Goal: Task Accomplishment & Management: Manage account settings

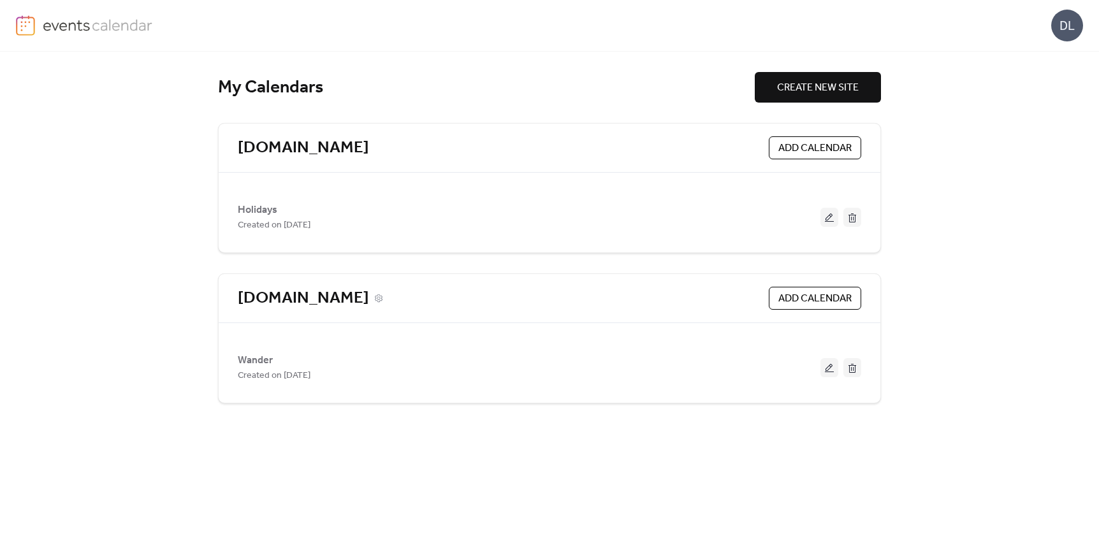
click at [323, 299] on link "[DOMAIN_NAME]" at bounding box center [303, 298] width 131 height 21
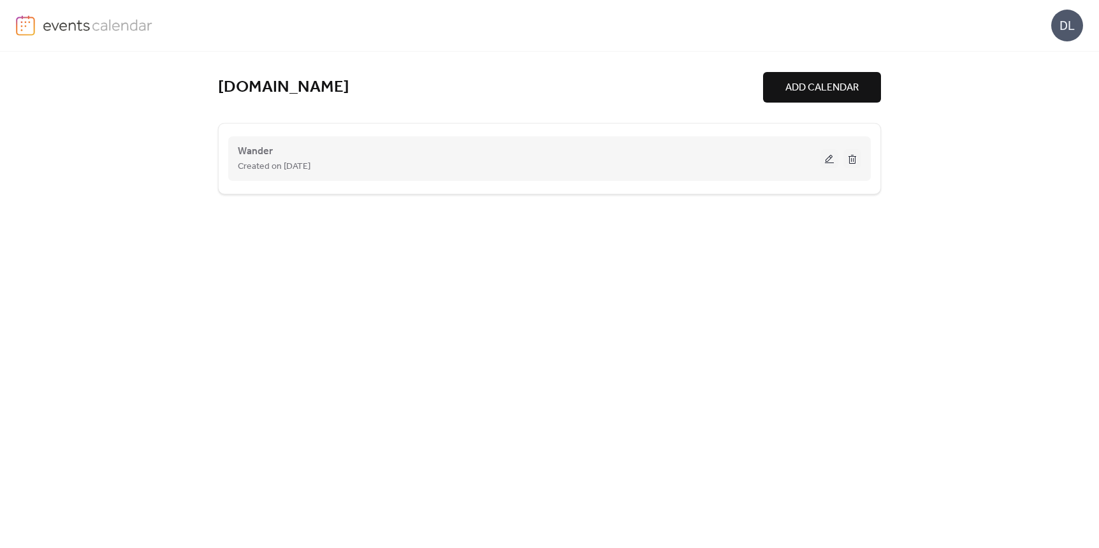
click at [273, 163] on span "Created on [DATE]" at bounding box center [274, 166] width 73 height 15
click at [829, 159] on button at bounding box center [829, 158] width 18 height 19
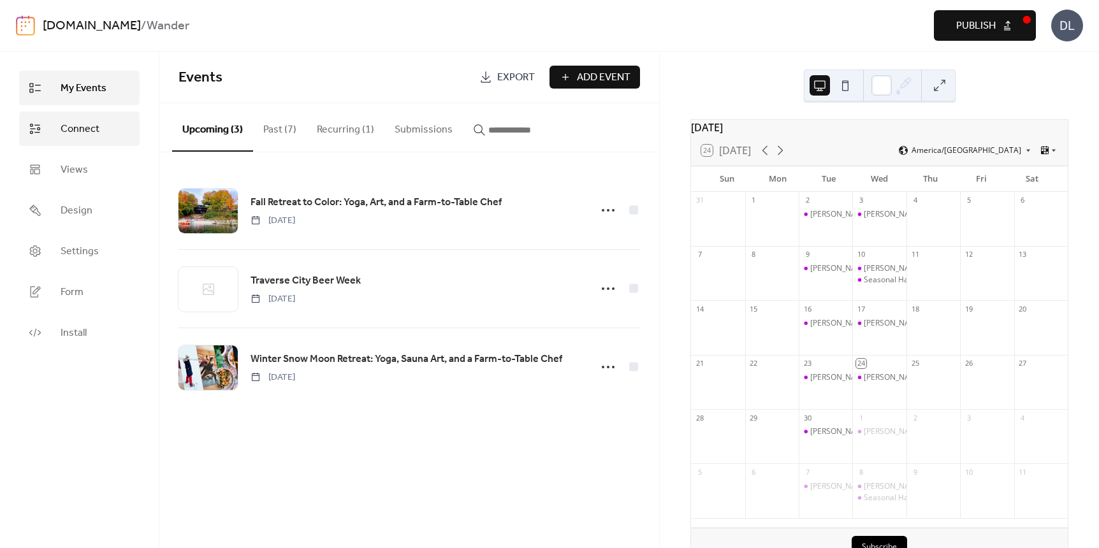
click at [81, 135] on span "Connect" at bounding box center [80, 129] width 39 height 15
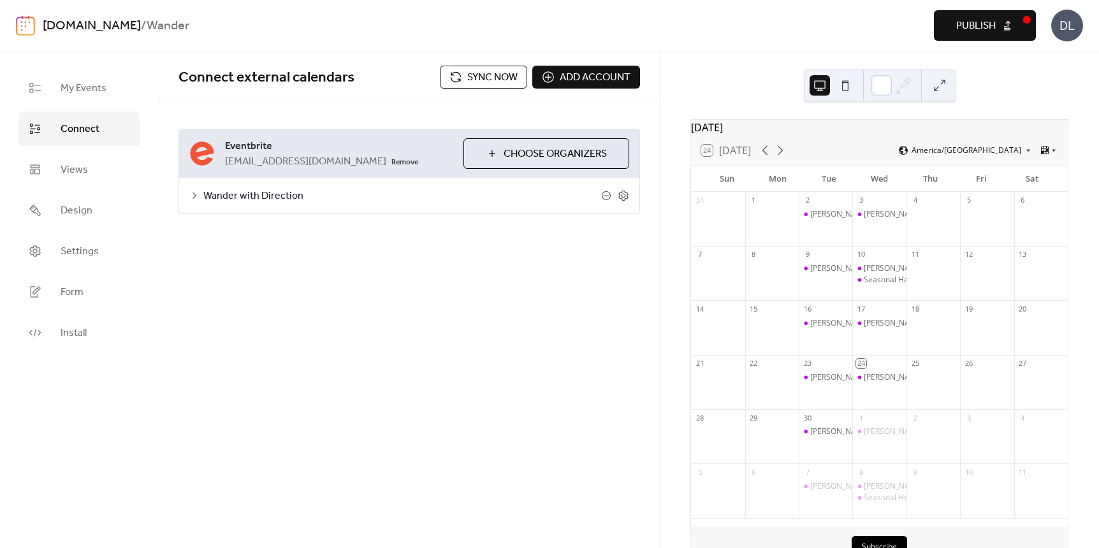
click at [455, 74] on button "Sync now" at bounding box center [483, 77] width 87 height 23
click at [787, 158] on icon at bounding box center [780, 150] width 15 height 15
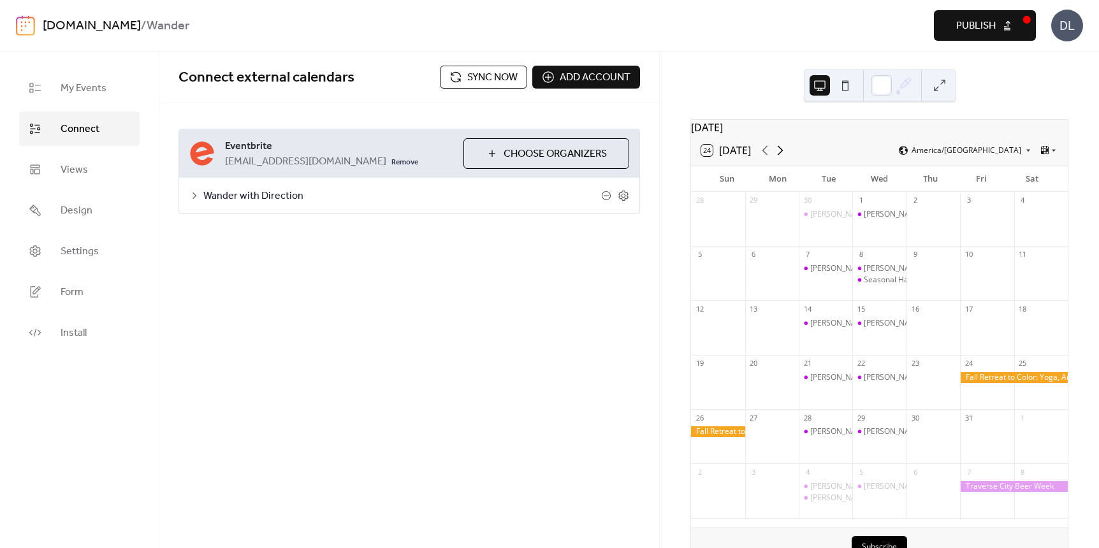
click at [787, 158] on icon at bounding box center [780, 150] width 15 height 15
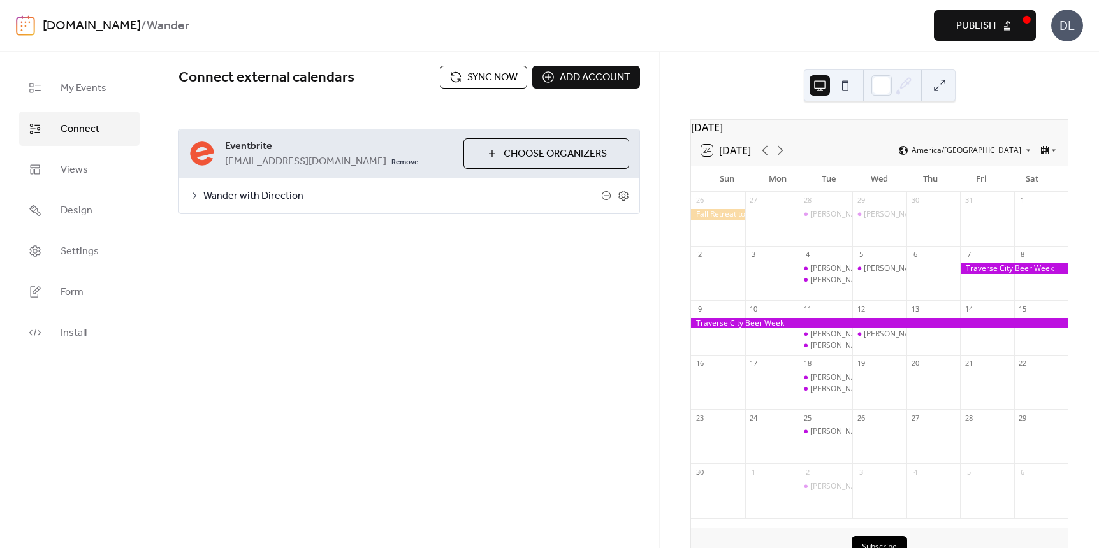
click at [837, 285] on div "[PERSON_NAME] Community Yoga - Vin/Yin Yoga Tuesdays at 9 AM" at bounding box center [929, 280] width 238 height 11
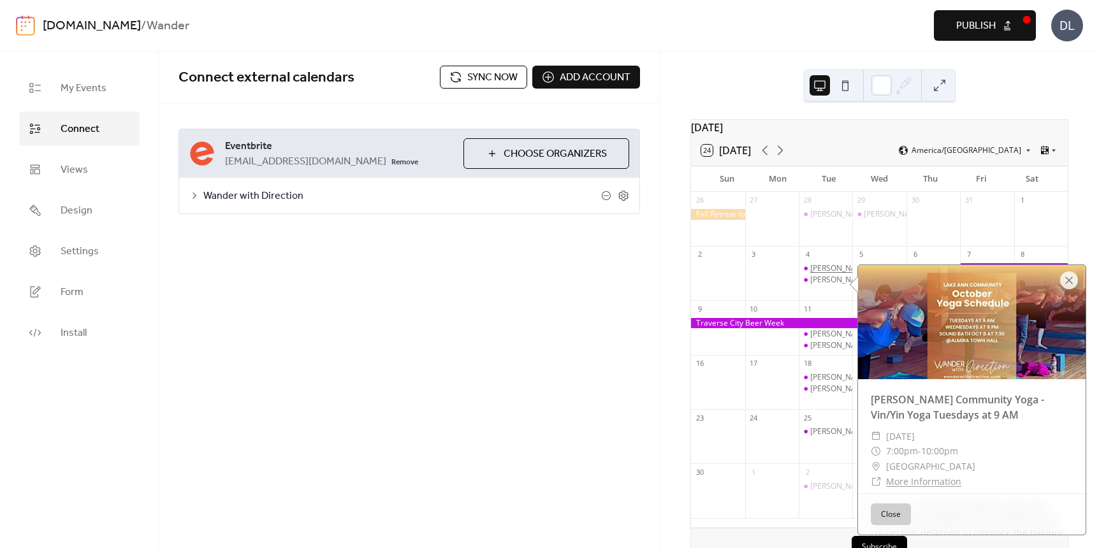
click at [830, 274] on div "[PERSON_NAME] Community Yoga - Vin/Yin Yoga Tuesdays at 9 AM" at bounding box center [929, 268] width 238 height 11
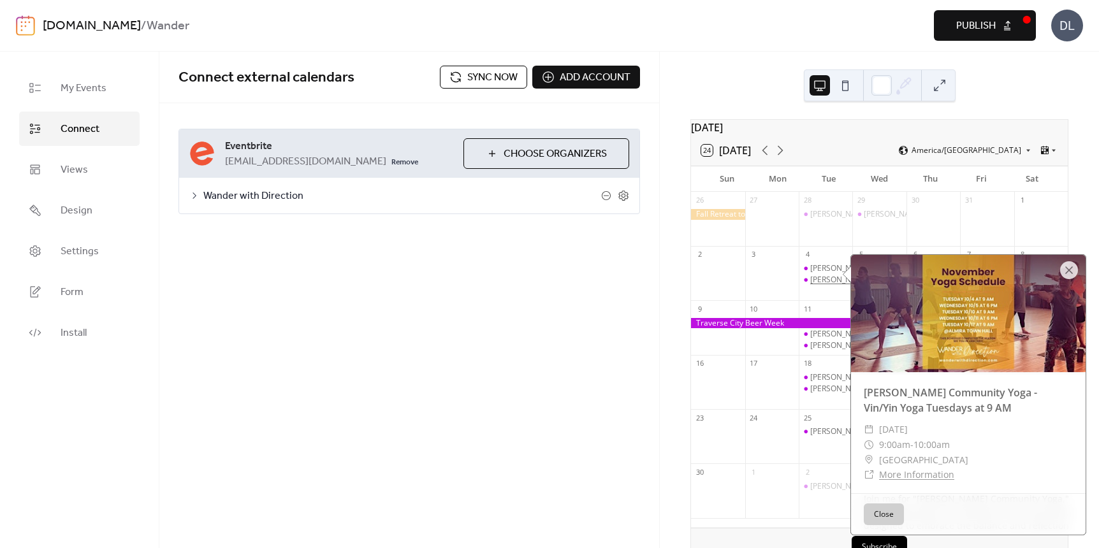
click at [826, 284] on div "[PERSON_NAME] Community Yoga - Vin/Yin Yoga Tuesdays at 9 AM" at bounding box center [929, 280] width 238 height 11
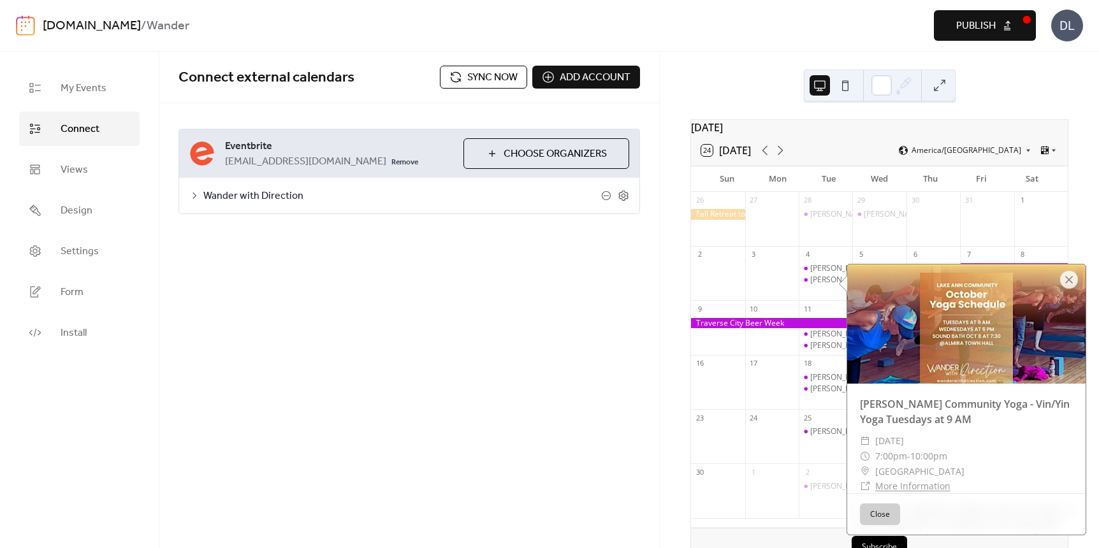
click at [469, 71] on span "Sync now" at bounding box center [492, 77] width 50 height 15
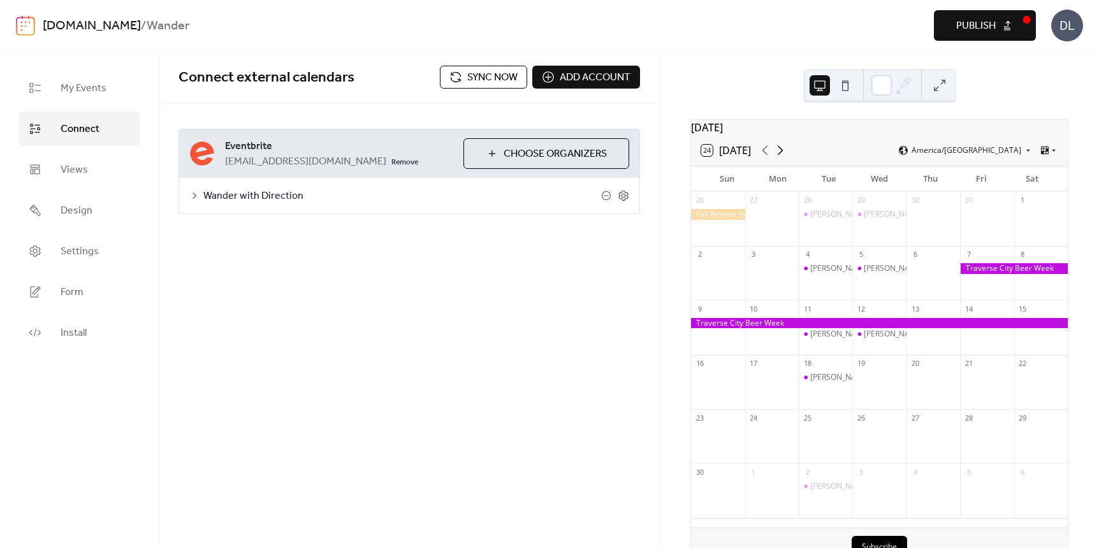
click at [782, 157] on icon at bounding box center [780, 150] width 15 height 15
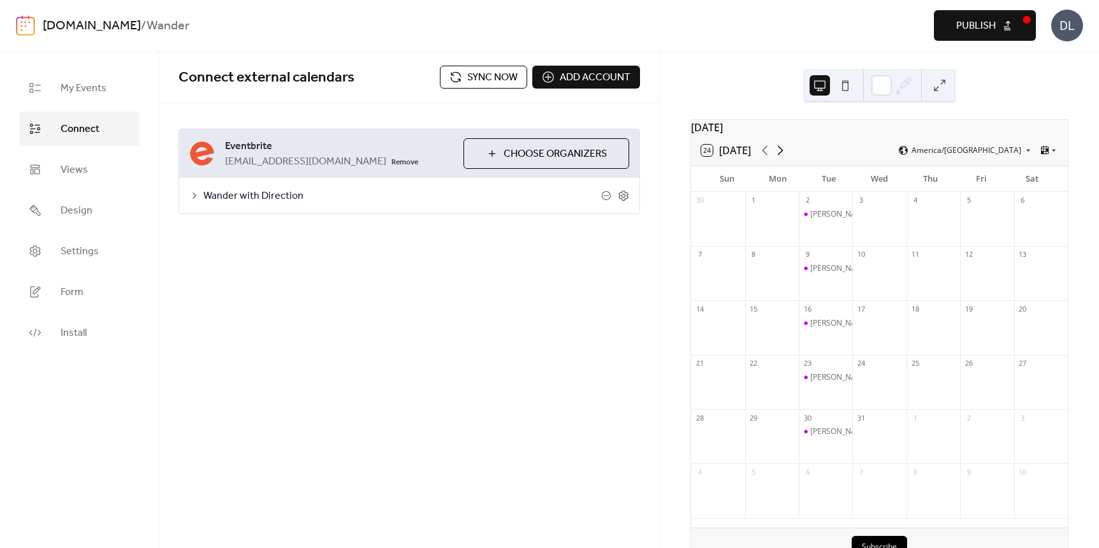
click at [782, 157] on icon at bounding box center [780, 150] width 15 height 15
click at [767, 158] on icon at bounding box center [764, 150] width 15 height 15
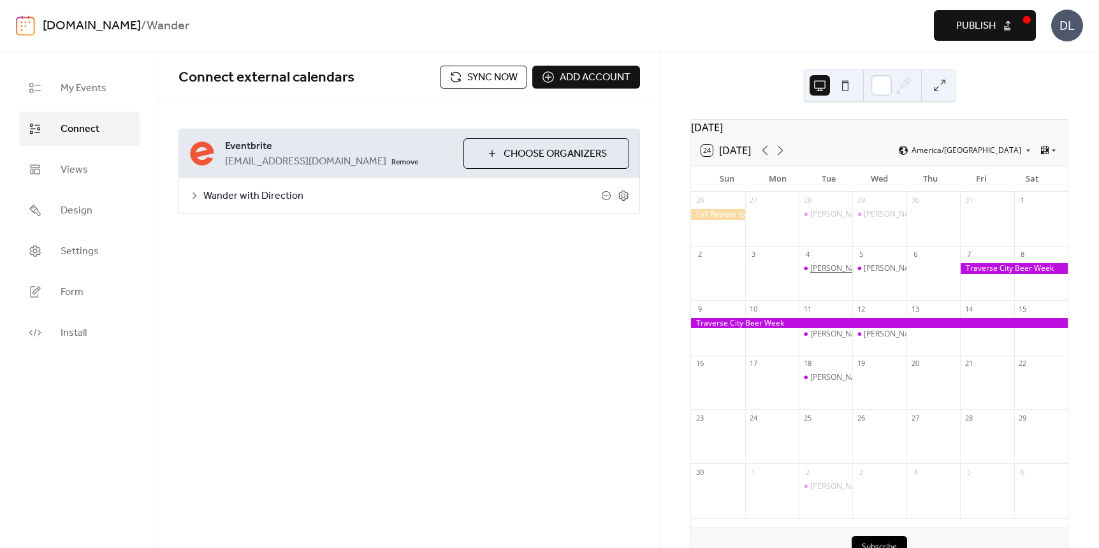
click at [841, 274] on div "[PERSON_NAME] Community Yoga - Vin/Yin Yoga Tuesdays at 9 AM" at bounding box center [929, 268] width 238 height 11
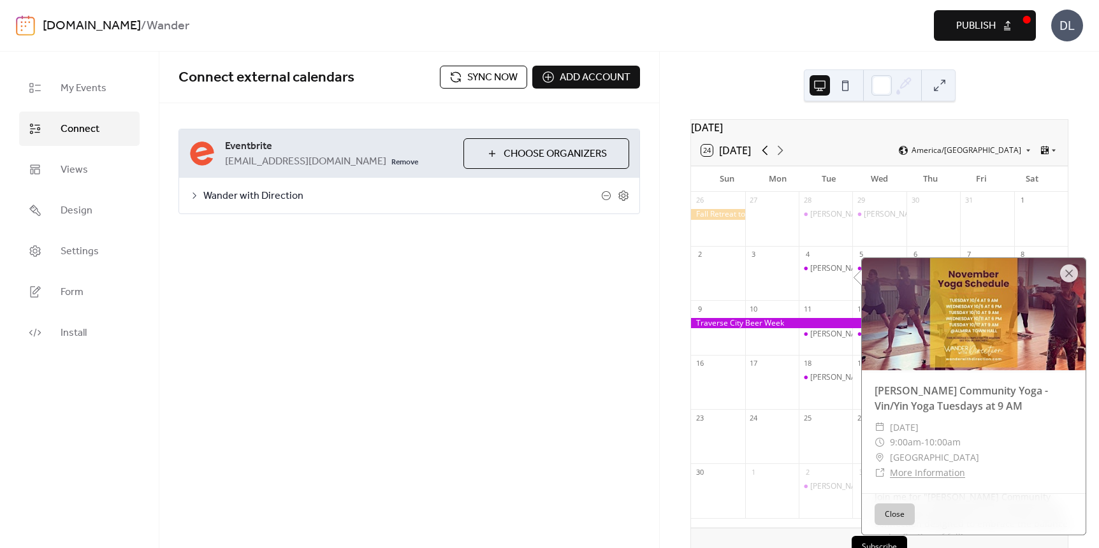
click at [765, 158] on icon at bounding box center [764, 150] width 15 height 15
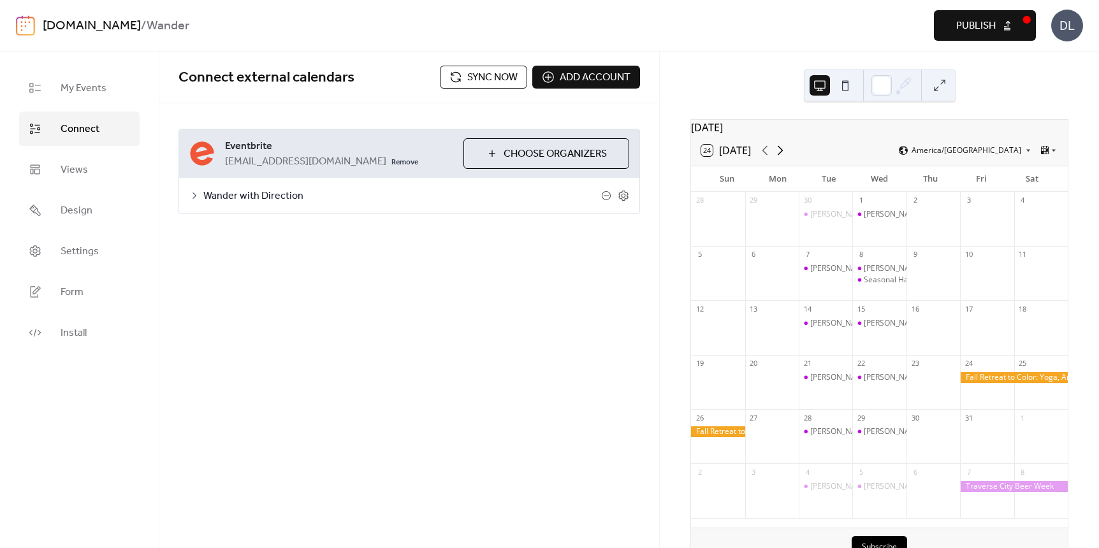
click at [781, 156] on icon at bounding box center [780, 150] width 15 height 15
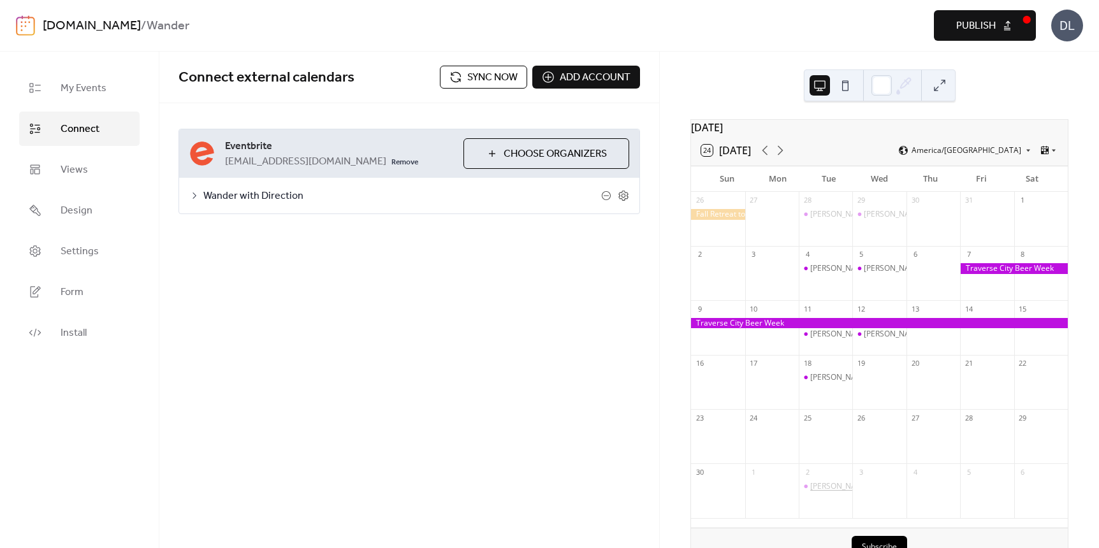
click at [824, 492] on div "[PERSON_NAME] Community Yoga - Vin/Yin Yoga Tuesdays at 9 AM" at bounding box center [929, 486] width 238 height 11
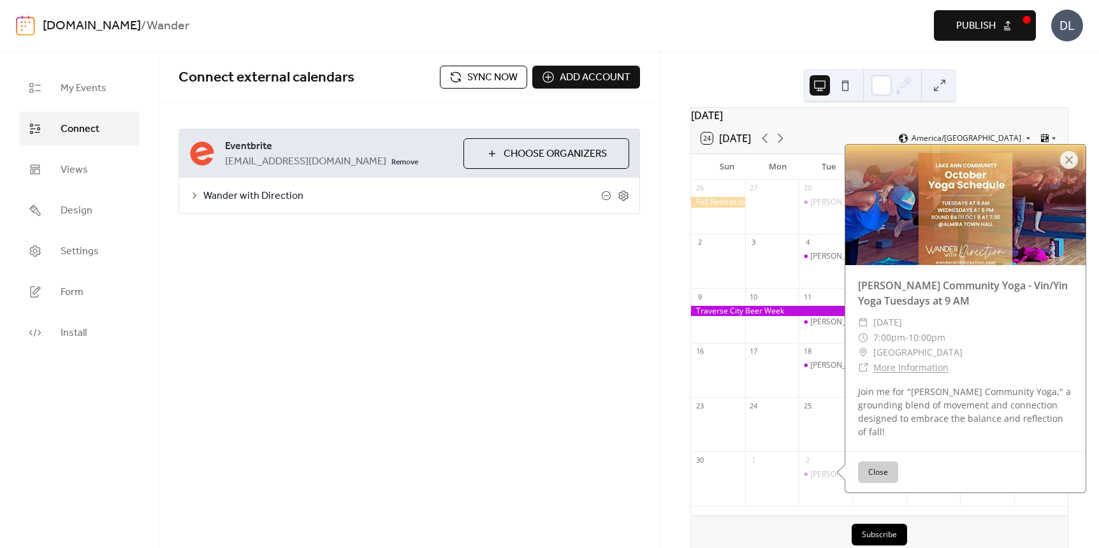
scroll to position [21, 0]
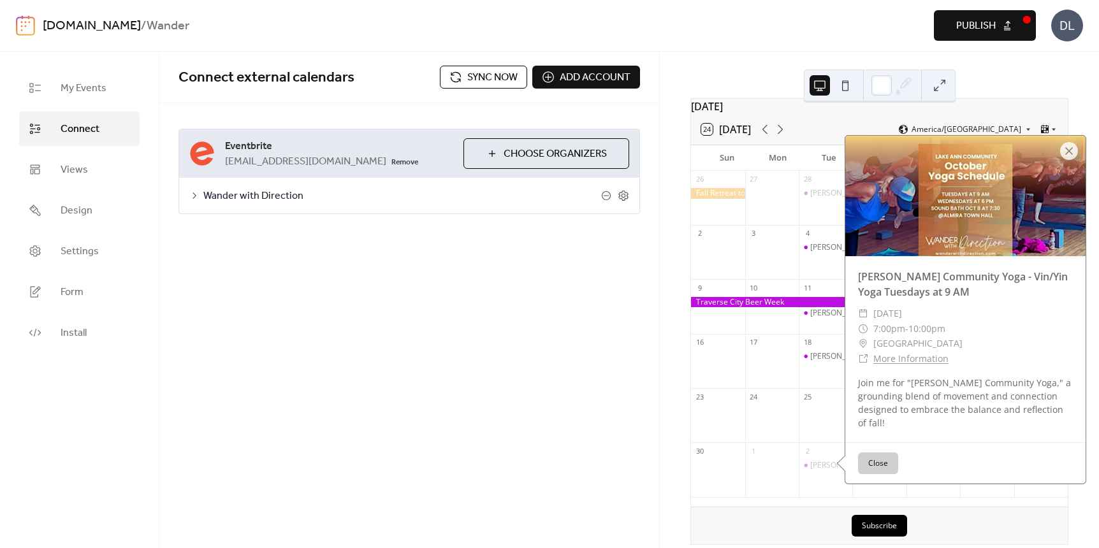
click at [488, 79] on span "Sync now" at bounding box center [492, 77] width 50 height 15
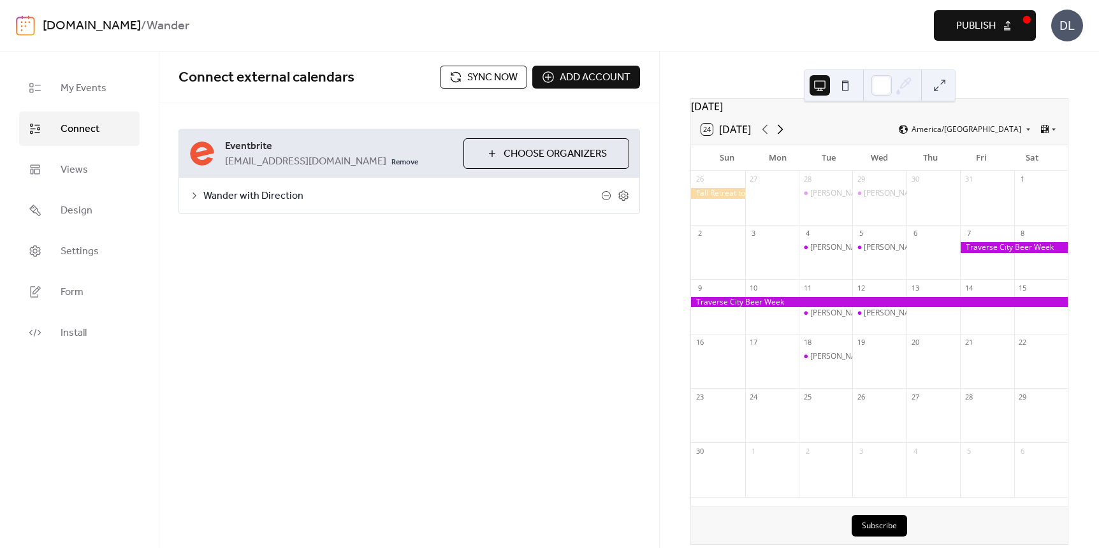
click at [783, 137] on icon at bounding box center [780, 129] width 15 height 15
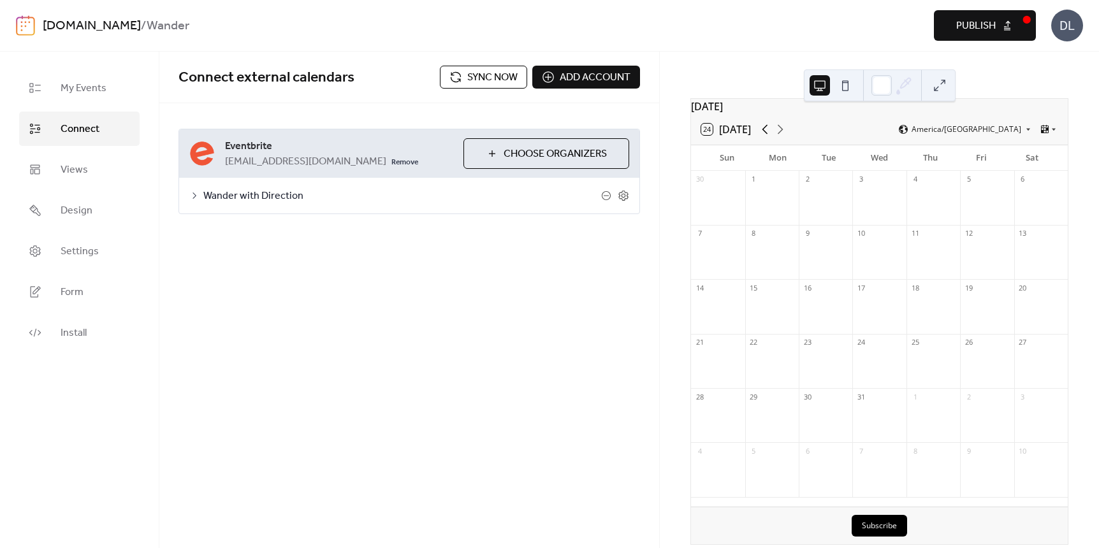
click at [764, 134] on icon at bounding box center [765, 130] width 6 height 10
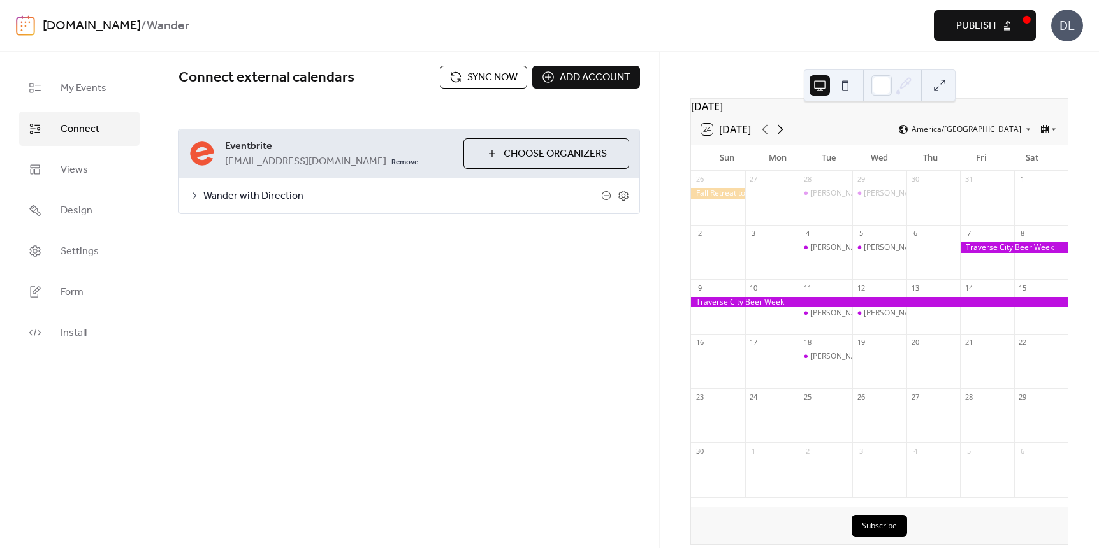
click at [778, 135] on icon at bounding box center [780, 129] width 15 height 15
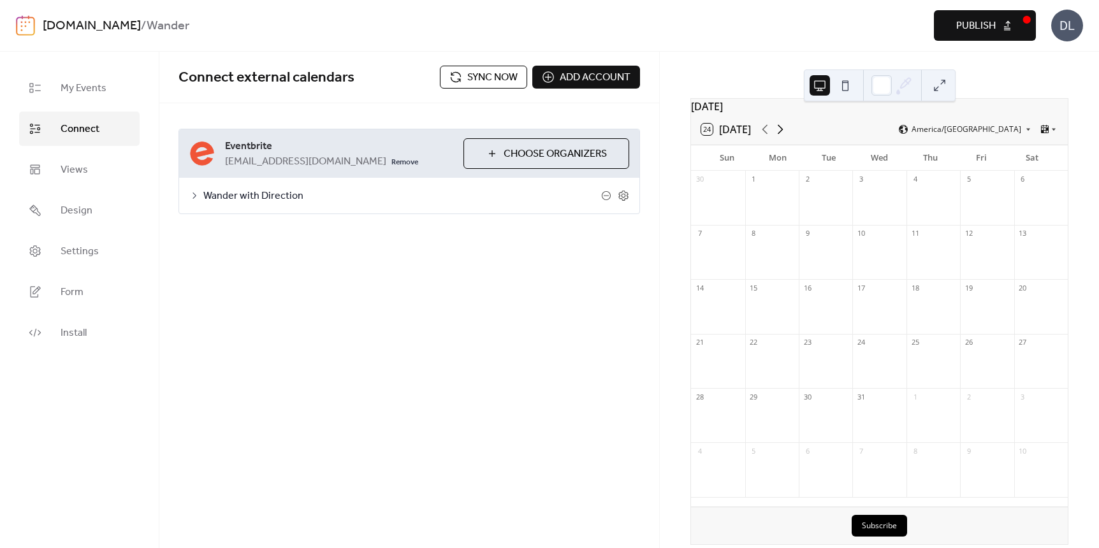
click at [778, 135] on icon at bounding box center [780, 129] width 15 height 15
click at [764, 136] on icon at bounding box center [764, 129] width 15 height 15
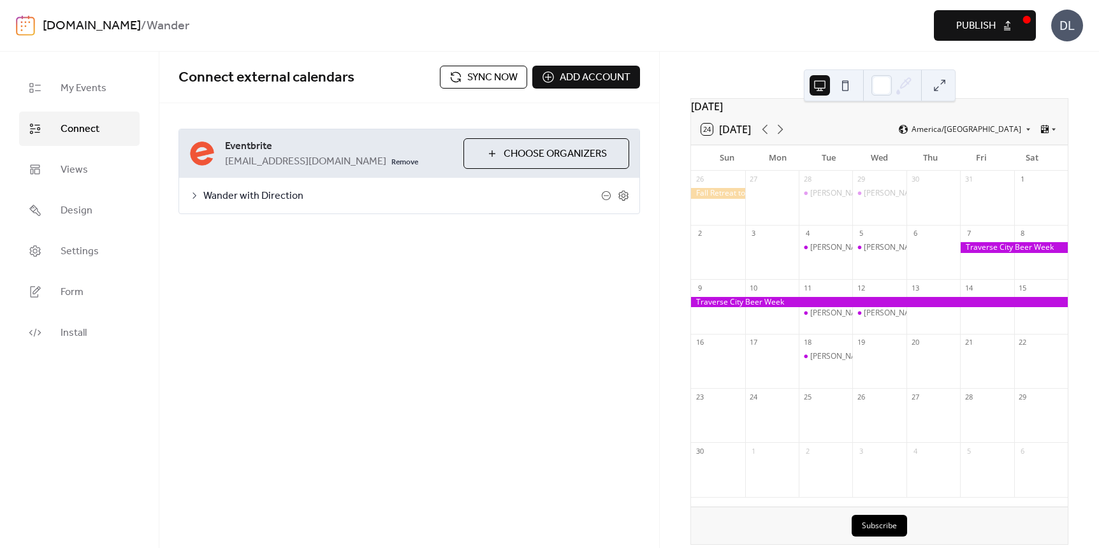
scroll to position [0, 0]
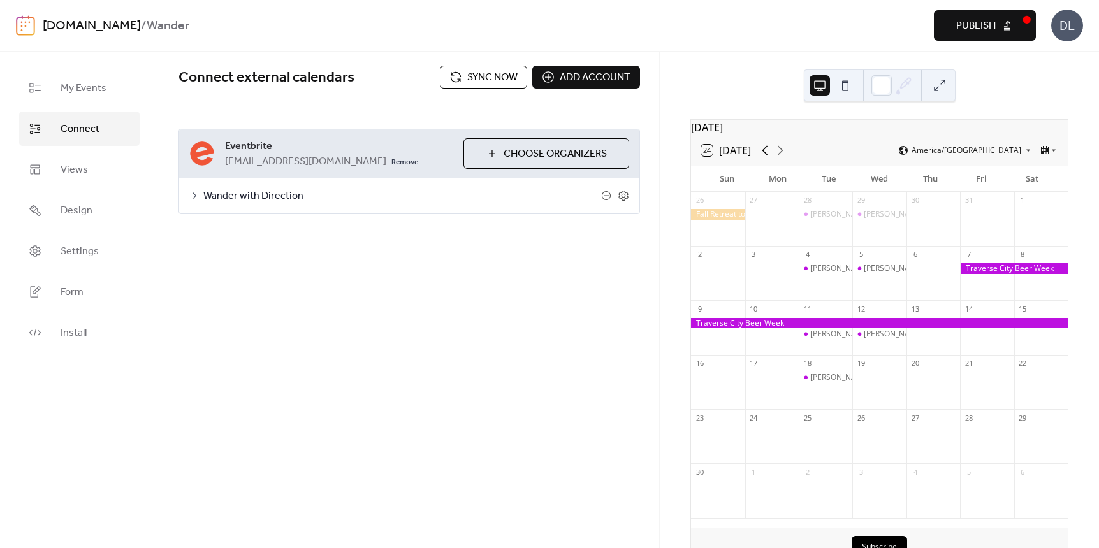
click at [764, 158] on icon at bounding box center [764, 150] width 15 height 15
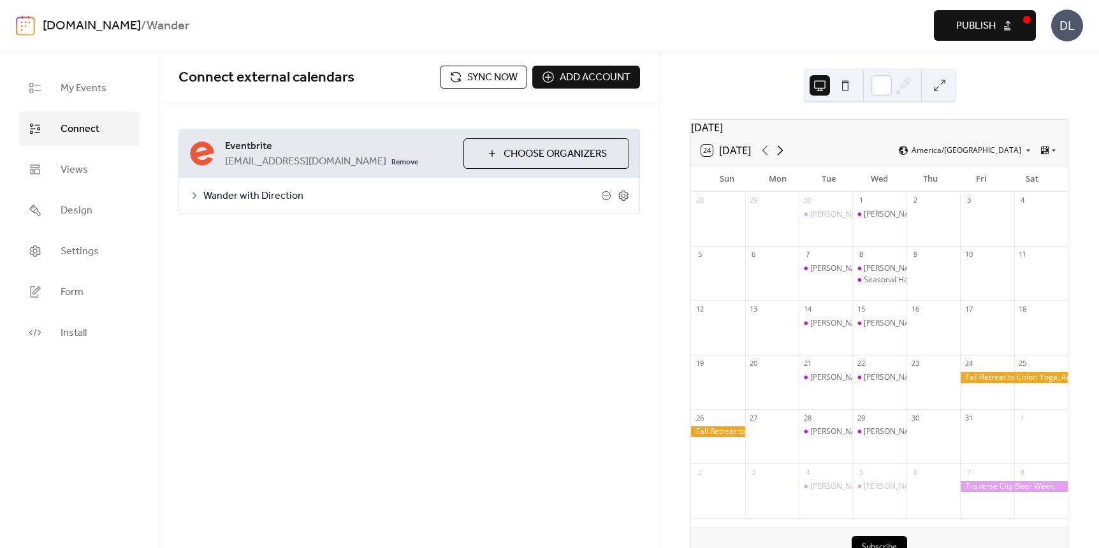
click at [785, 157] on icon at bounding box center [780, 150] width 15 height 15
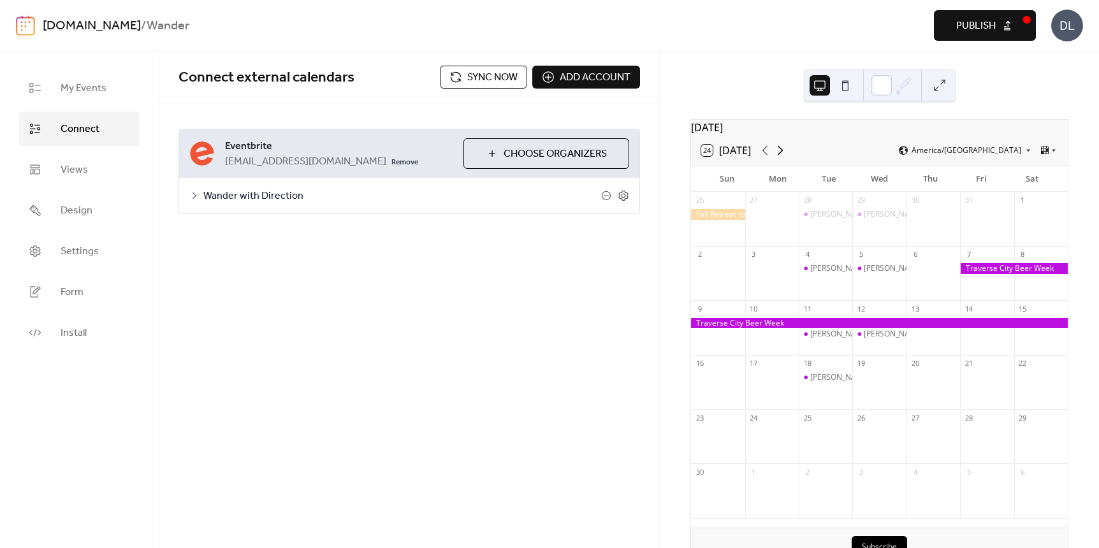
click at [785, 157] on icon at bounding box center [780, 150] width 15 height 15
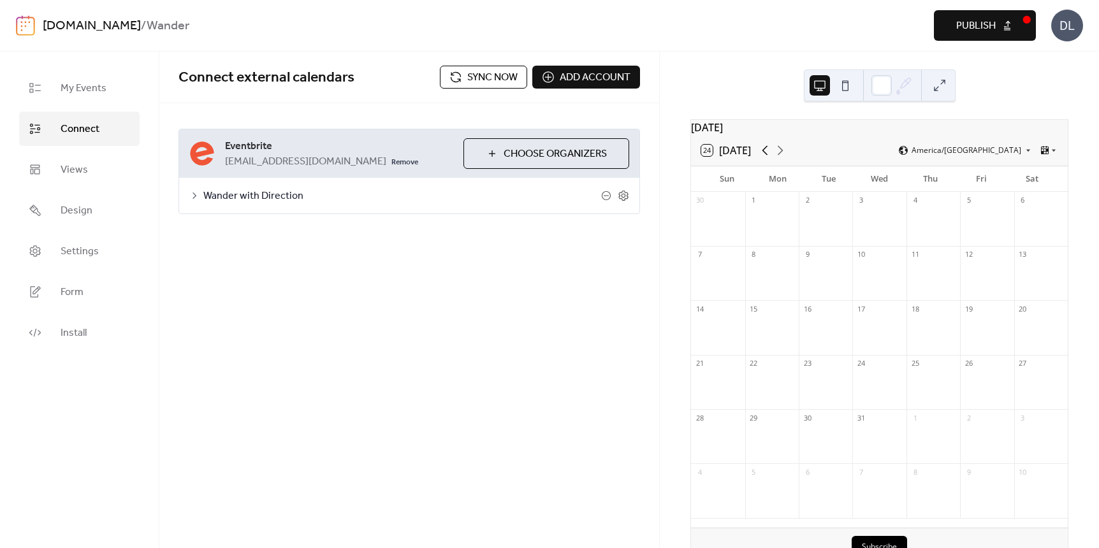
click at [764, 158] on icon at bounding box center [764, 150] width 15 height 15
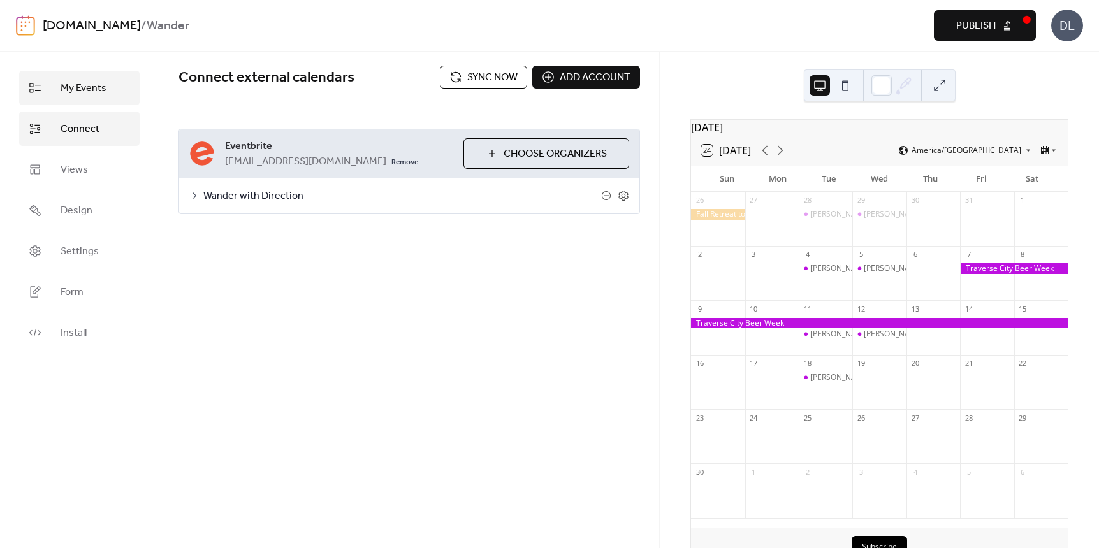
click at [77, 92] on span "My Events" at bounding box center [84, 88] width 46 height 15
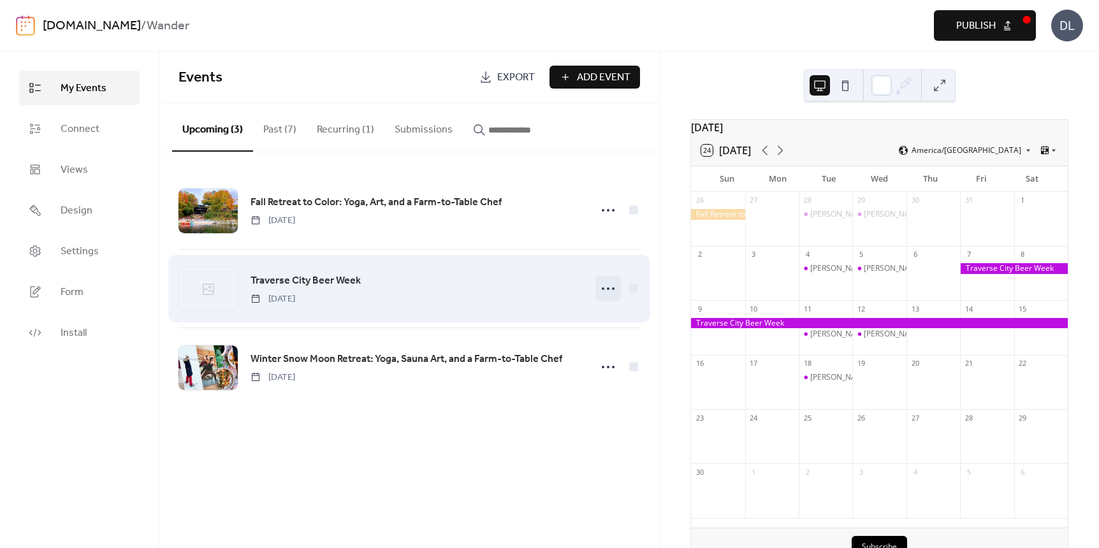
click at [606, 287] on icon at bounding box center [608, 289] width 20 height 20
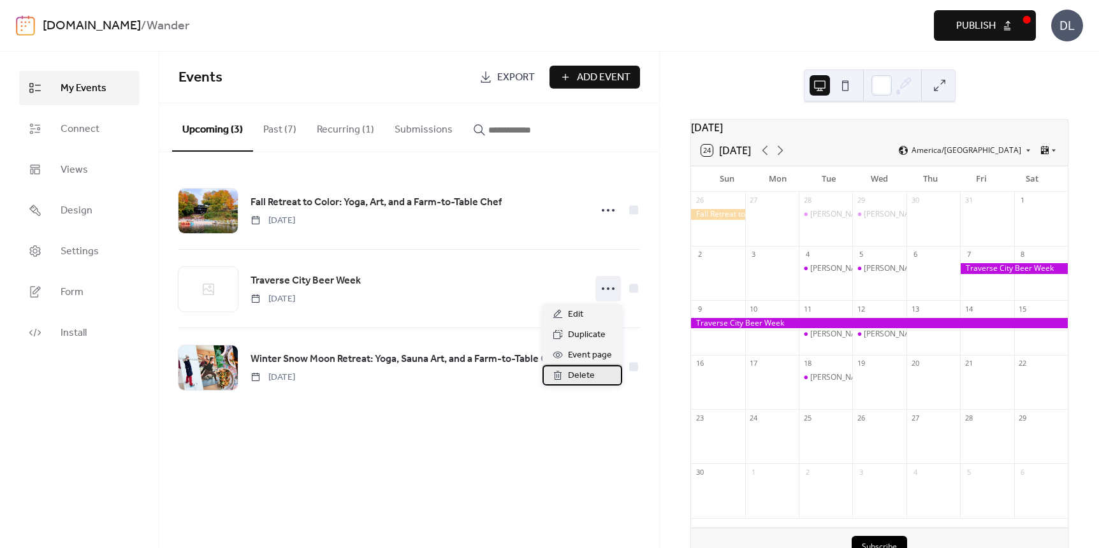
click at [581, 377] on span "Delete" at bounding box center [581, 375] width 27 height 15
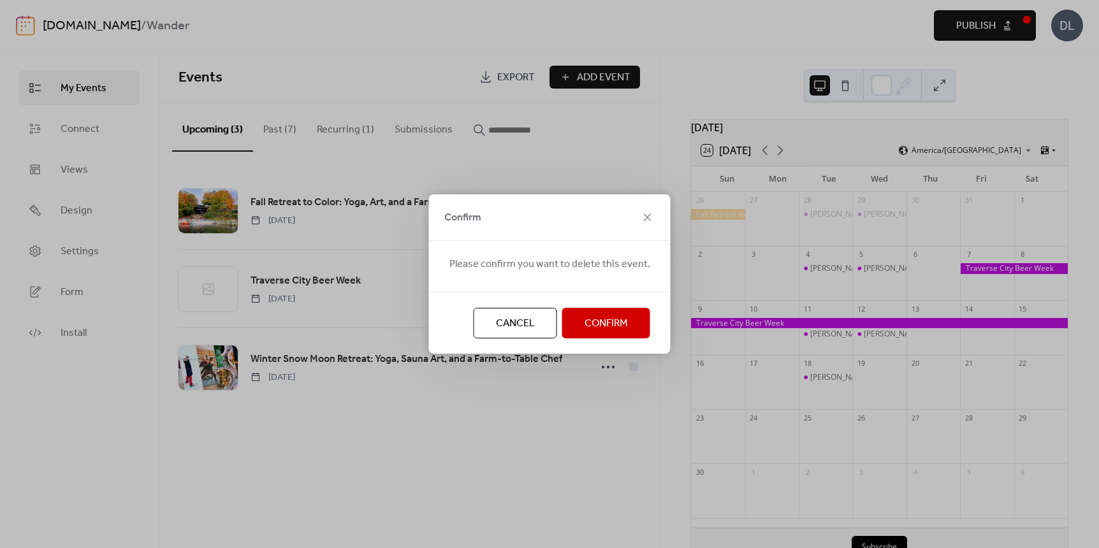
click at [603, 326] on span "Confirm" at bounding box center [606, 323] width 43 height 15
